Goal: Task Accomplishment & Management: Complete application form

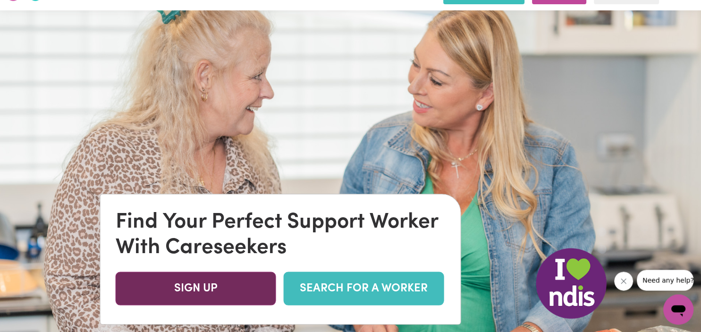
scroll to position [100, 0]
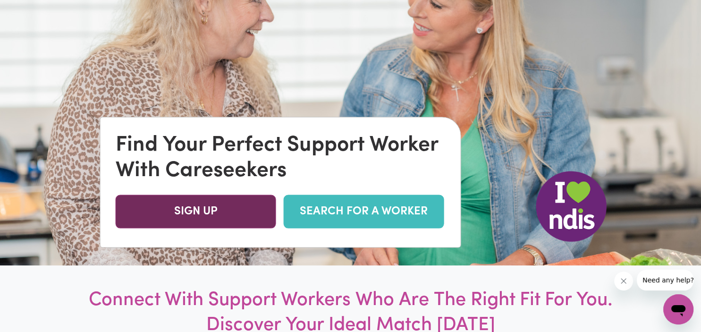
click at [213, 217] on link "SIGN UP" at bounding box center [196, 212] width 161 height 34
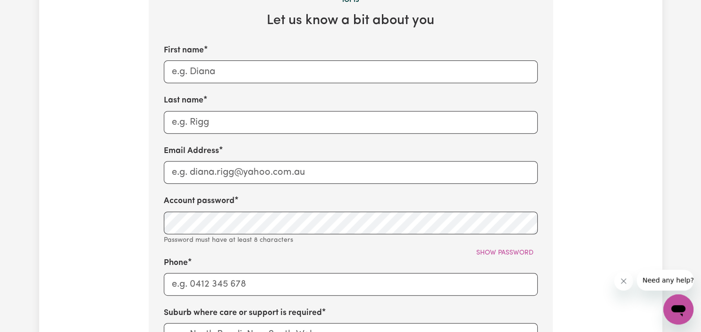
scroll to position [199, 0]
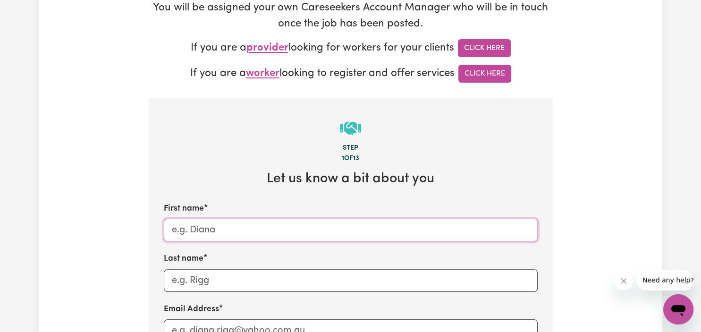
click at [209, 235] on input "First name" at bounding box center [351, 230] width 374 height 23
type input "[PERSON_NAME]"
click at [199, 282] on input "Last name" at bounding box center [351, 280] width 374 height 23
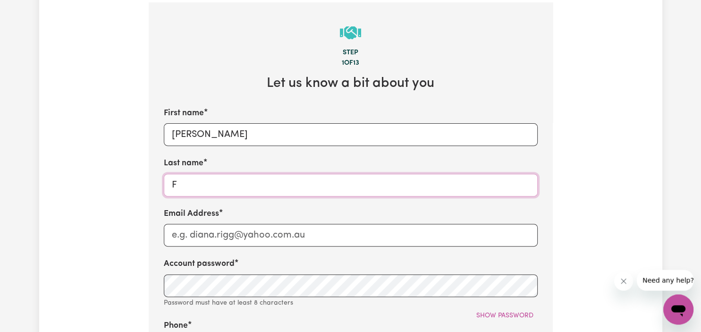
scroll to position [299, 0]
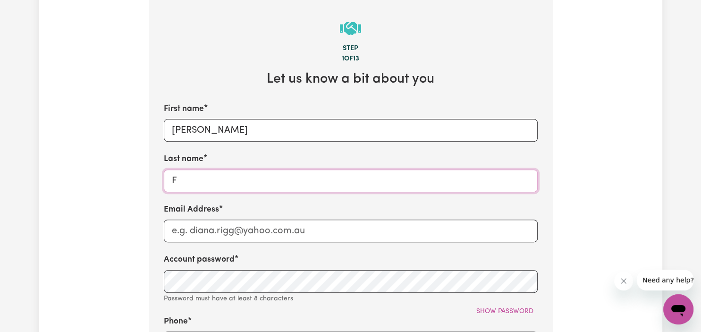
type input "F"
click at [190, 238] on input "Email Address" at bounding box center [351, 231] width 374 height 23
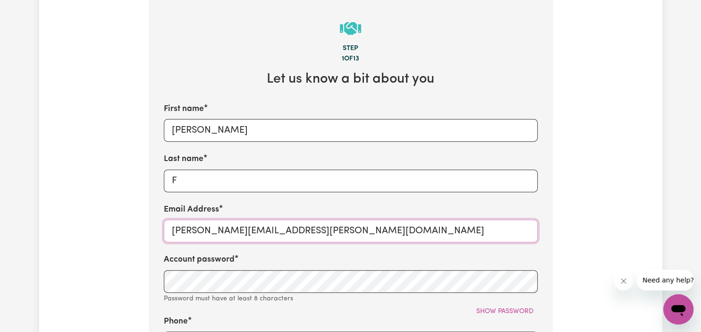
type input "[PERSON_NAME][EMAIL_ADDRESS][PERSON_NAME][DOMAIN_NAME]"
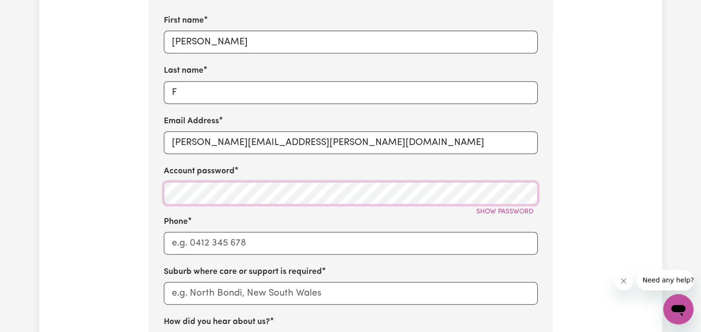
scroll to position [449, 0]
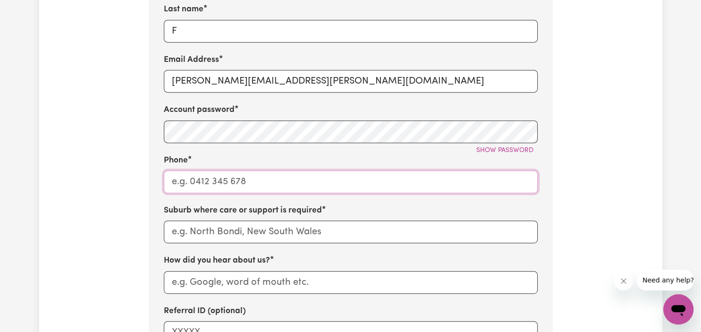
click at [244, 187] on input "Phone" at bounding box center [351, 181] width 374 height 23
type input "0492889075"
click at [245, 237] on input "text" at bounding box center [351, 232] width 374 height 23
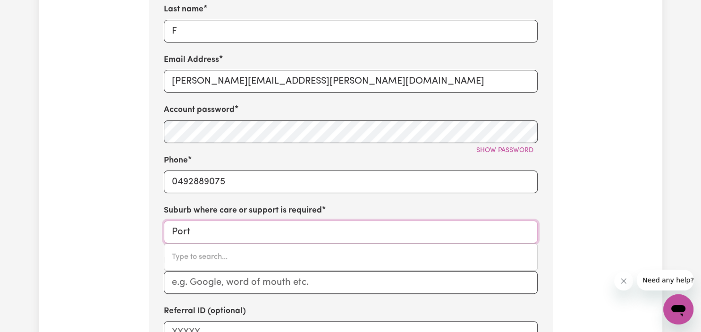
type input "Port"
type input "[GEOGRAPHIC_DATA], [GEOGRAPHIC_DATA]"
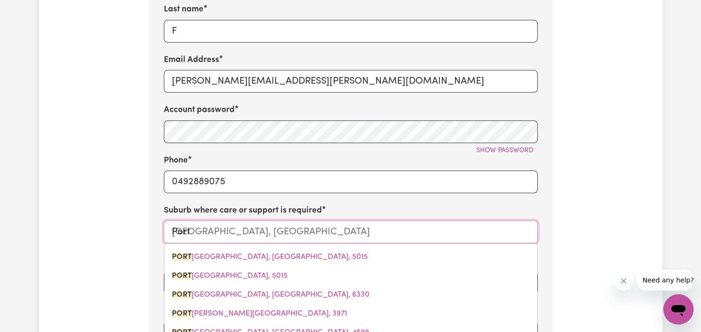
type input "Port M"
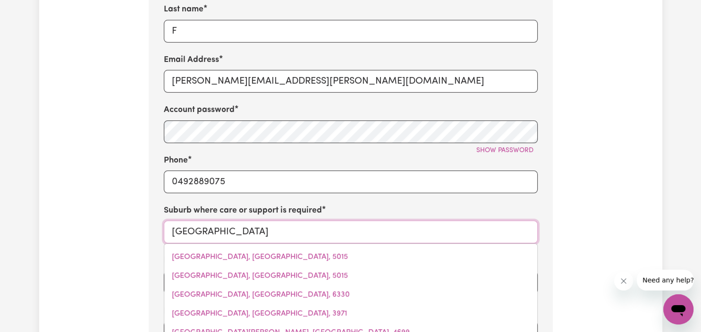
type input "Port Mac"
type input "[GEOGRAPHIC_DATA][PERSON_NAME], [GEOGRAPHIC_DATA], 5291"
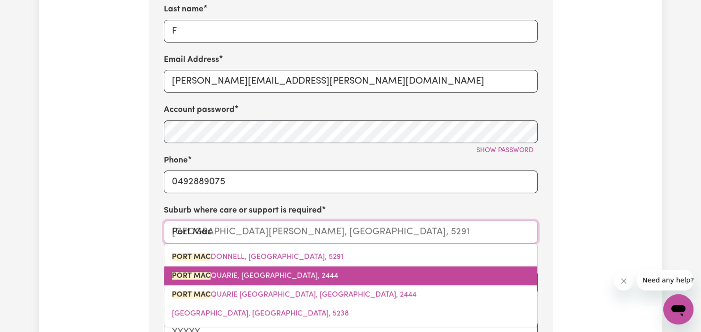
click at [258, 280] on span "PORT MAC QUARIE, [GEOGRAPHIC_DATA], 2444" at bounding box center [255, 276] width 166 height 8
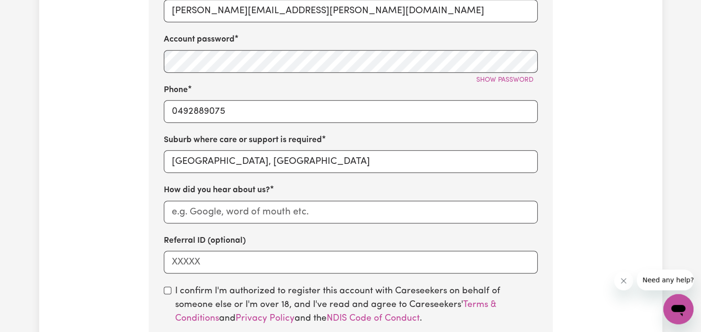
scroll to position [548, 0]
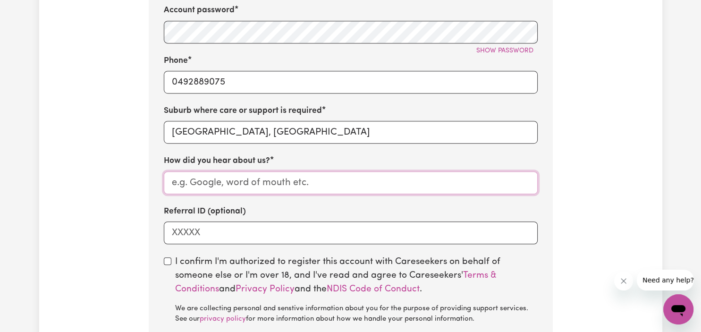
click at [201, 187] on input "How did you hear about us?" at bounding box center [351, 182] width 374 height 23
type input "google"
click at [198, 235] on input "Referral ID (optional)" at bounding box center [351, 232] width 374 height 23
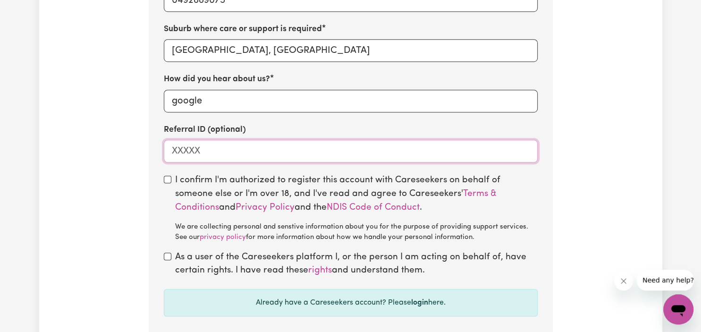
scroll to position [648, 0]
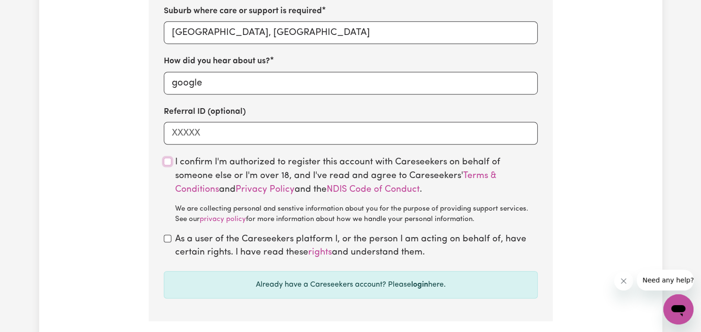
click at [170, 162] on input "checkbox" at bounding box center [168, 162] width 8 height 8
checkbox input "true"
click at [167, 241] on input "checkbox" at bounding box center [168, 239] width 8 height 8
checkbox input "true"
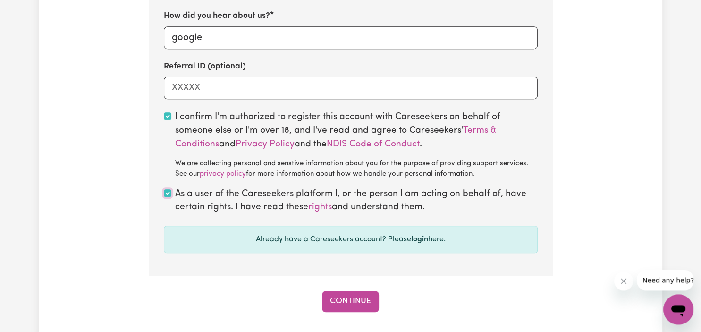
scroll to position [748, 0]
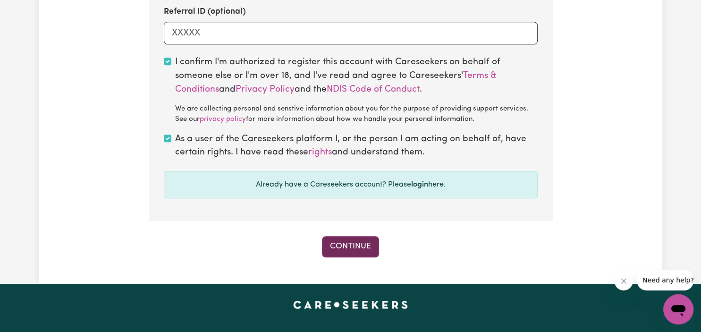
click at [335, 256] on button "Continue" at bounding box center [350, 246] width 57 height 21
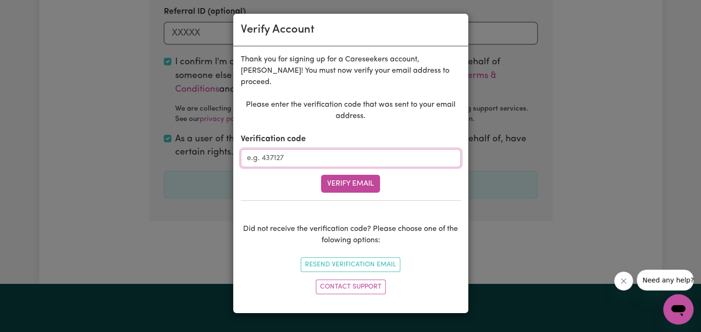
click at [282, 152] on input "Verification code" at bounding box center [351, 158] width 220 height 18
type input "342060"
click at [342, 175] on button "Verify Email" at bounding box center [350, 184] width 59 height 18
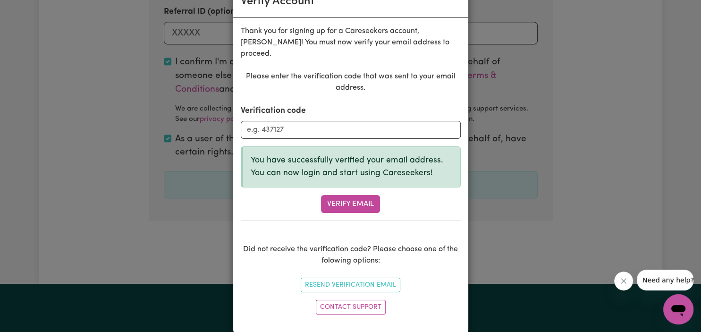
scroll to position [31, 0]
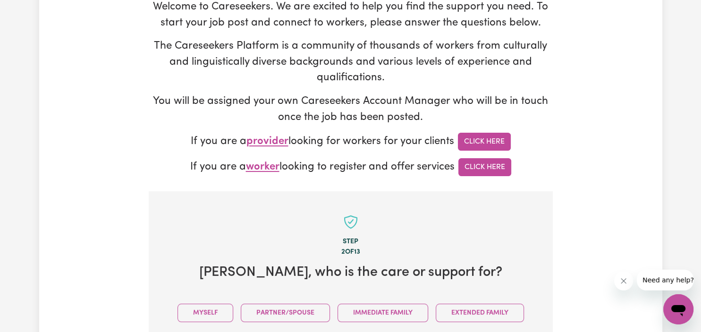
scroll to position [298, 0]
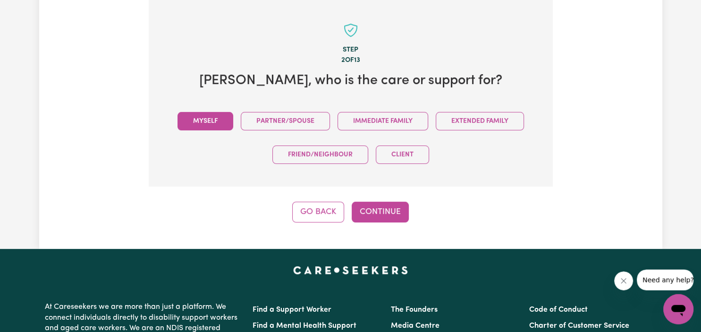
click at [207, 119] on button "Myself" at bounding box center [206, 121] width 56 height 18
click at [393, 213] on button "Continue" at bounding box center [380, 212] width 57 height 21
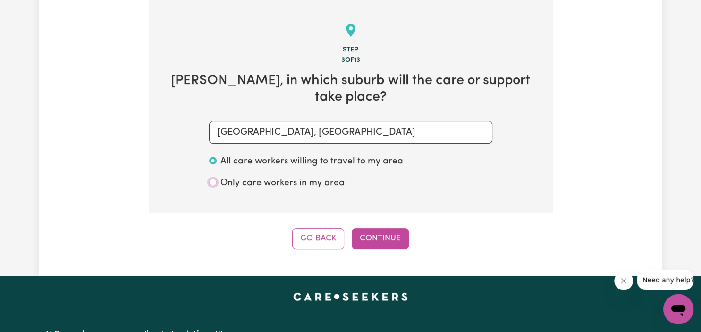
click at [214, 179] on input "Only care workers in my area" at bounding box center [213, 183] width 8 height 8
radio input "true"
click at [390, 231] on button "Continue" at bounding box center [380, 238] width 57 height 21
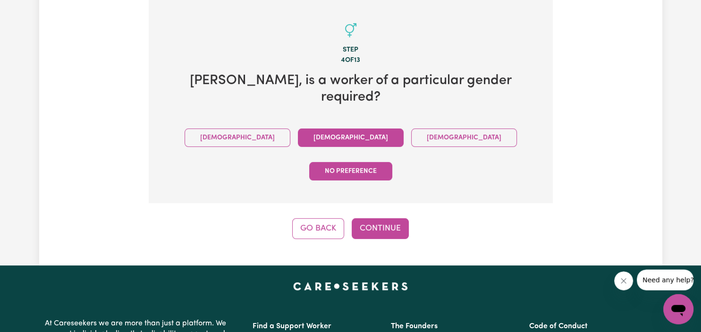
click at [298, 128] on button "[DEMOGRAPHIC_DATA]" at bounding box center [351, 137] width 106 height 18
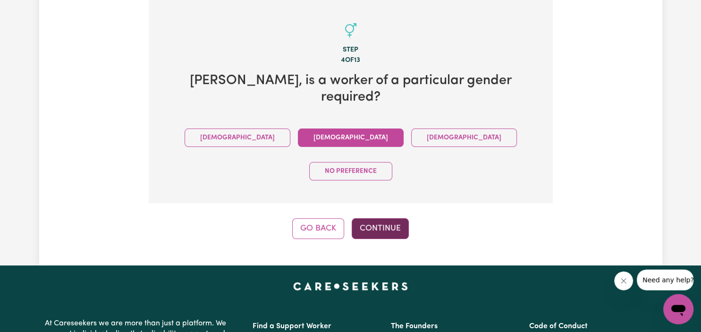
click at [379, 218] on button "Continue" at bounding box center [380, 228] width 57 height 21
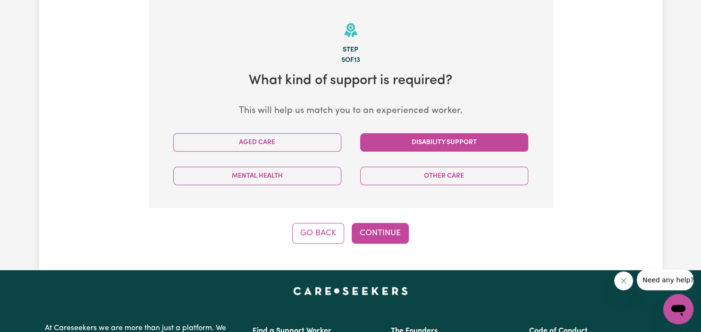
click at [403, 147] on button "Disability Support" at bounding box center [444, 142] width 168 height 18
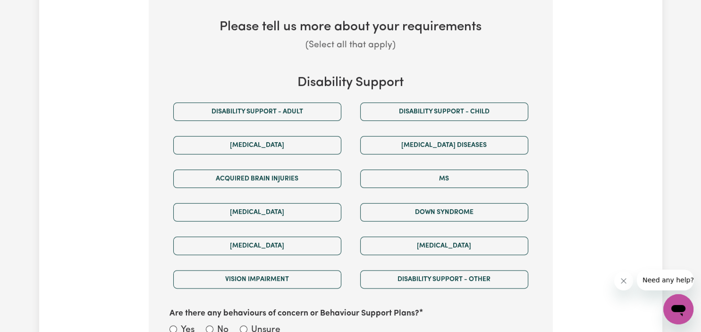
scroll to position [497, 0]
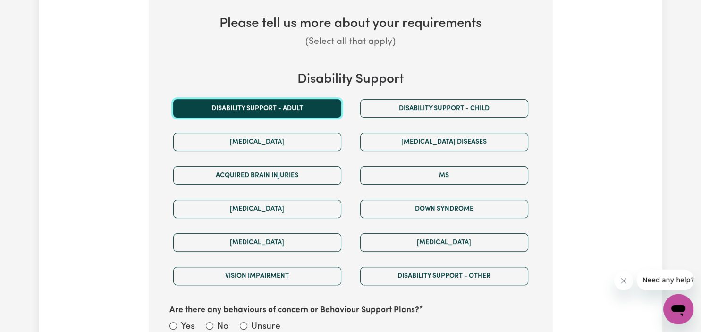
click at [318, 108] on button "Disability support - Adult" at bounding box center [257, 108] width 168 height 18
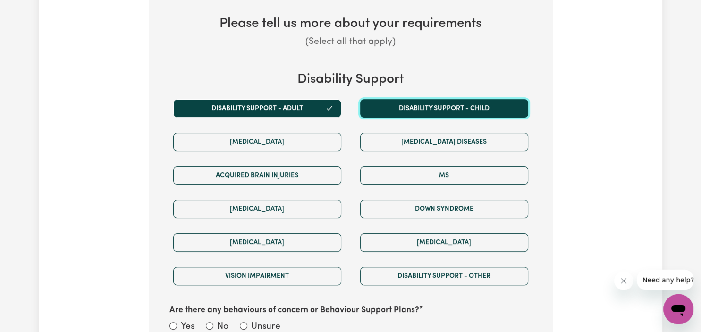
click at [425, 111] on button "Disability support - Child" at bounding box center [444, 108] width 168 height 18
click at [421, 108] on button "Disability support - Child" at bounding box center [444, 108] width 168 height 18
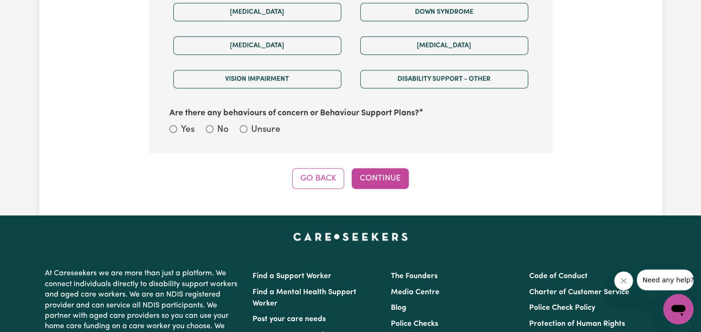
scroll to position [697, 0]
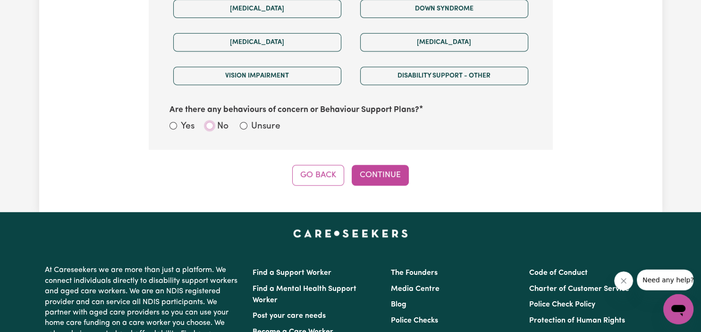
click at [209, 128] on input "No" at bounding box center [210, 126] width 8 height 8
radio input "true"
click at [389, 177] on button "Continue" at bounding box center [380, 175] width 57 height 21
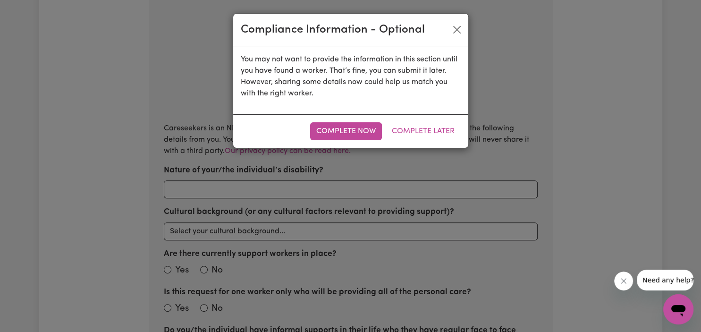
scroll to position [298, 0]
click at [355, 135] on button "Complete Now" at bounding box center [346, 131] width 72 height 18
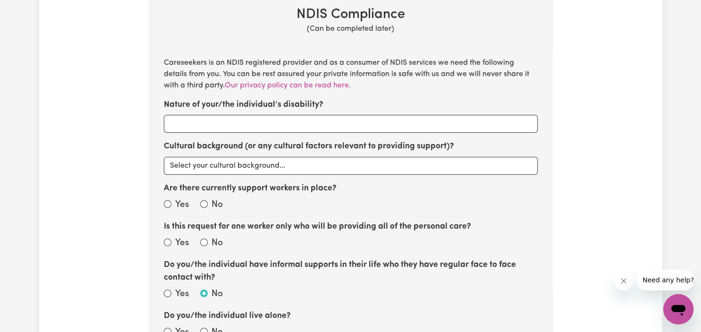
scroll to position [397, 0]
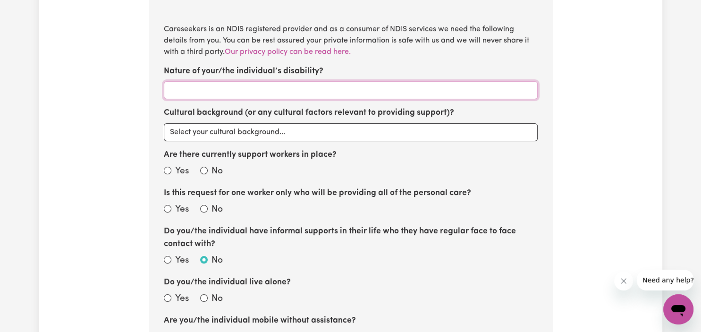
click at [185, 92] on input "Nature of your/the individual’s disability?" at bounding box center [351, 90] width 374 height 18
type input "[MEDICAL_DATA]"
click at [164, 123] on select "Select your cultural background... [DEMOGRAPHIC_DATA] [DEMOGRAPHIC_DATA] Austra…" at bounding box center [351, 132] width 374 height 18
click at [210, 135] on select "Select your cultural background... [DEMOGRAPHIC_DATA] [DEMOGRAPHIC_DATA] Austra…" at bounding box center [351, 132] width 374 height 18
click at [164, 123] on select "Select your cultural background... [DEMOGRAPHIC_DATA] [DEMOGRAPHIC_DATA] Austra…" at bounding box center [351, 132] width 374 height 18
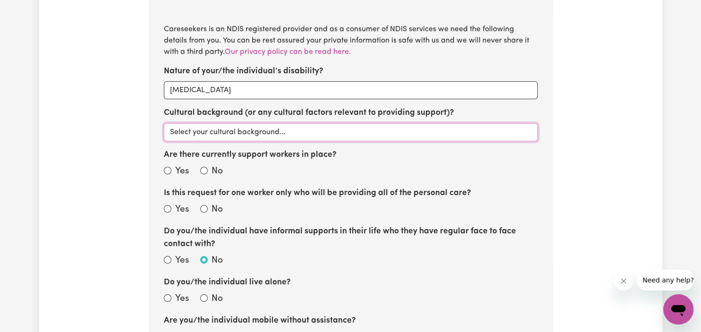
select select "Australian"
click option "Australian" at bounding box center [0, 0] width 0 height 0
click at [170, 170] on input "Yes" at bounding box center [168, 171] width 8 height 8
radio input "true"
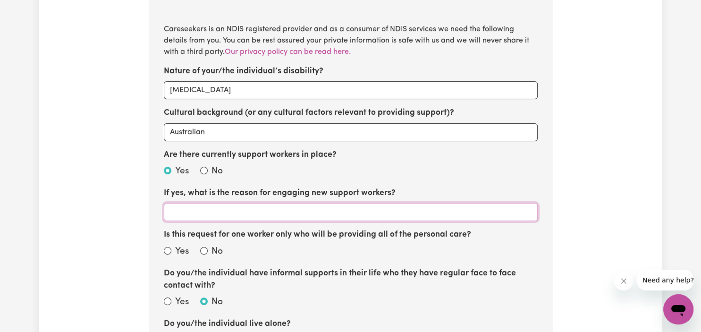
click at [283, 212] on input "If yes, what is the reason for engaging new support workers?" at bounding box center [351, 212] width 374 height 18
type input "N"
click at [192, 212] on input "I need shifts that my current" at bounding box center [351, 212] width 374 height 18
click at [302, 213] on input "I need more shifts that my current" at bounding box center [351, 212] width 374 height 18
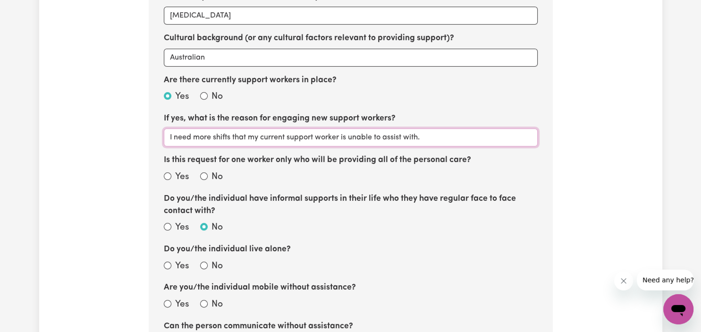
scroll to position [497, 0]
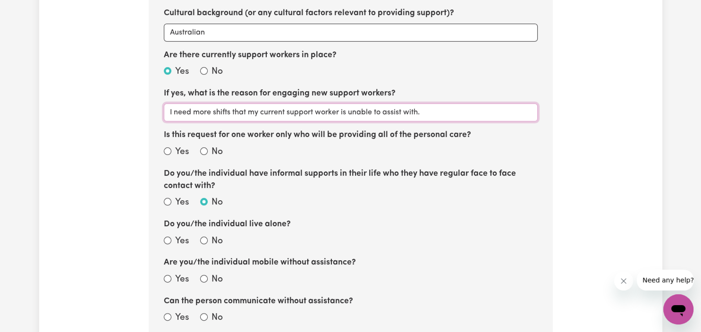
type input "I need more shifts that my current support worker is unable to assist with."
click at [207, 152] on input "No" at bounding box center [204, 151] width 8 height 8
radio input "true"
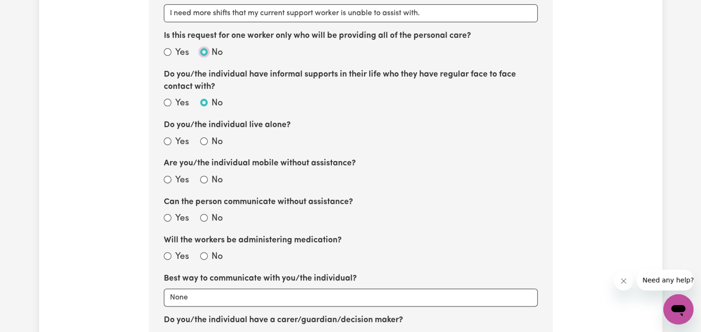
scroll to position [597, 0]
click at [206, 139] on input "No" at bounding box center [204, 140] width 8 height 8
radio input "true"
click at [165, 180] on input "Yes" at bounding box center [168, 179] width 8 height 8
radio input "true"
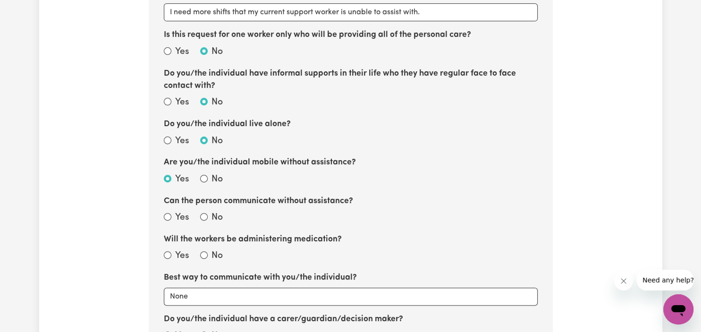
click at [165, 220] on div "Yes" at bounding box center [176, 218] width 25 height 14
click at [167, 214] on input "Yes" at bounding box center [168, 217] width 8 height 8
radio input "true"
click at [203, 256] on input "No" at bounding box center [204, 255] width 8 height 8
radio input "true"
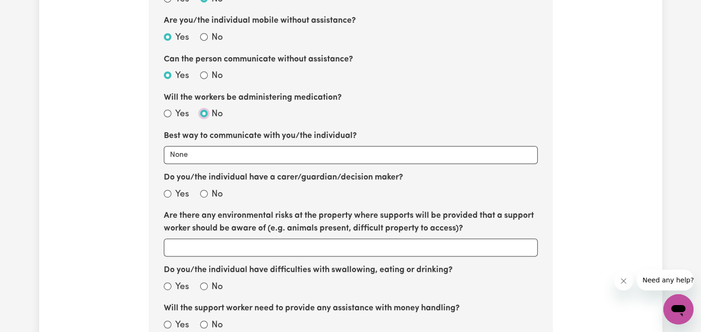
scroll to position [746, 0]
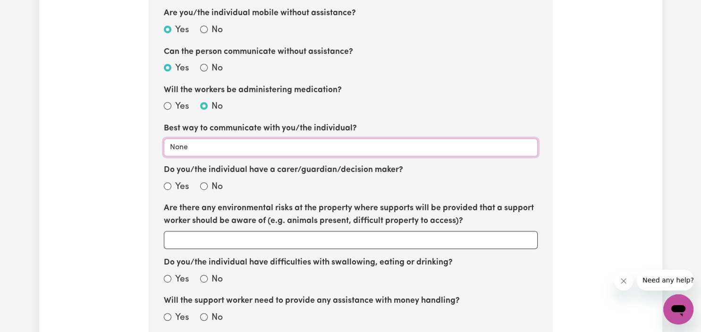
click at [164, 138] on select "None Email Call Text Through representative" at bounding box center [351, 147] width 374 height 18
select select "call"
click option "Call" at bounding box center [0, 0] width 0 height 0
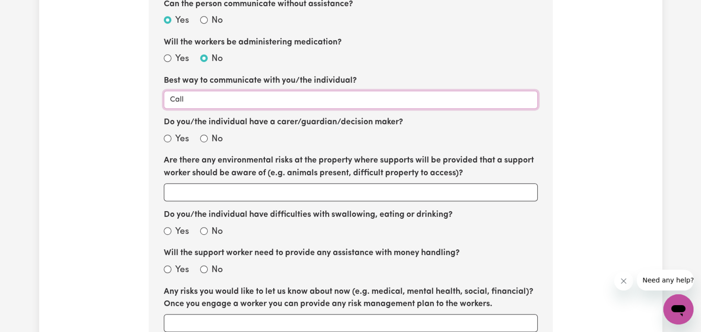
scroll to position [796, 0]
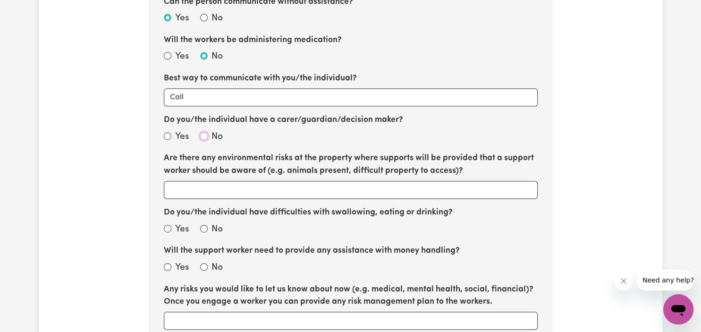
click at [204, 137] on input "No" at bounding box center [204, 136] width 8 height 8
radio input "true"
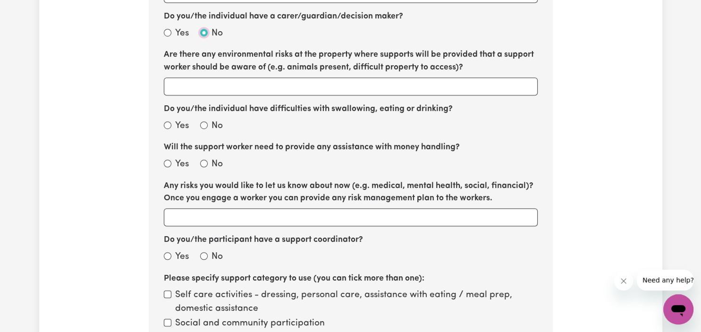
scroll to position [896, 0]
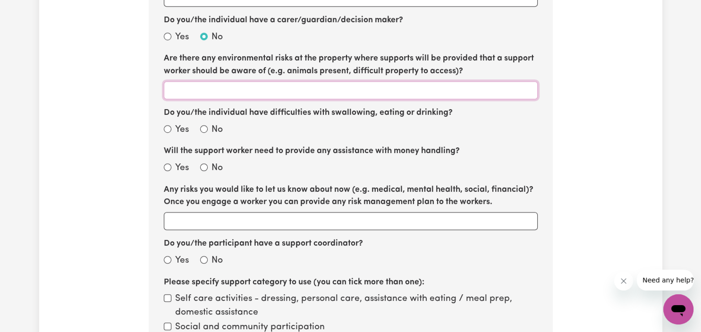
click at [194, 95] on input "Are there any environmental risks at the property where supports will be provid…" at bounding box center [351, 90] width 374 height 18
type input "D"
type input "Friendly small dog"
click at [171, 128] on input "Do you/the individual have difficulties with swallowing, eating or drinking?" at bounding box center [168, 129] width 8 height 8
radio input "true"
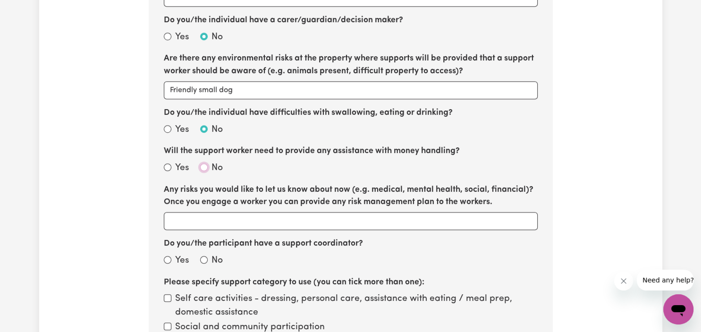
click at [203, 169] on input "No" at bounding box center [204, 167] width 8 height 8
radio input "true"
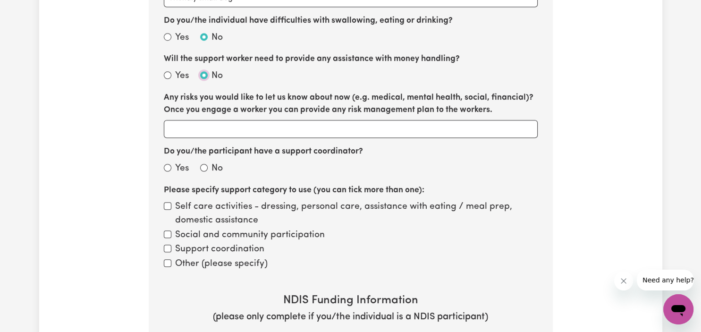
scroll to position [996, 0]
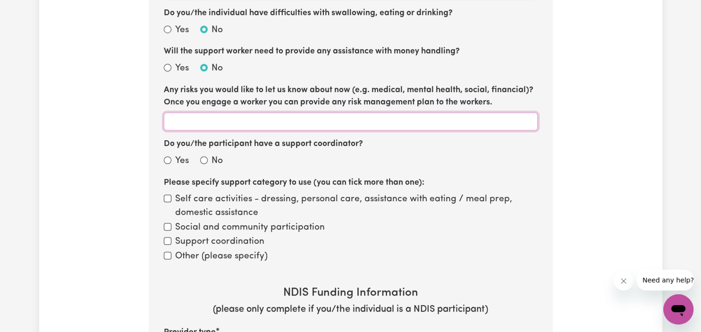
click at [188, 121] on input "Any risks you would like to let us know about now (e.g. medical, mental health,…" at bounding box center [351, 121] width 374 height 18
type input "N/A"
click at [169, 159] on input "Yes" at bounding box center [168, 160] width 8 height 8
radio input "true"
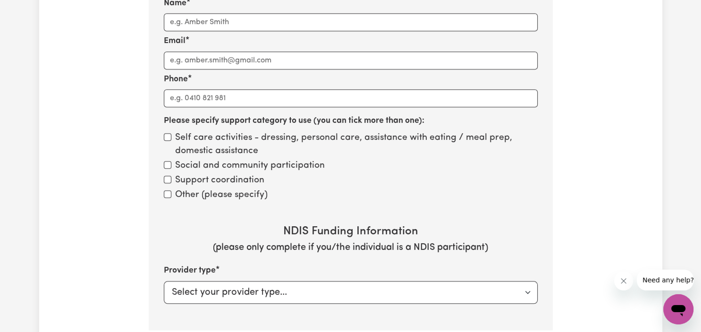
scroll to position [1195, 0]
